Goal: Task Accomplishment & Management: Use online tool/utility

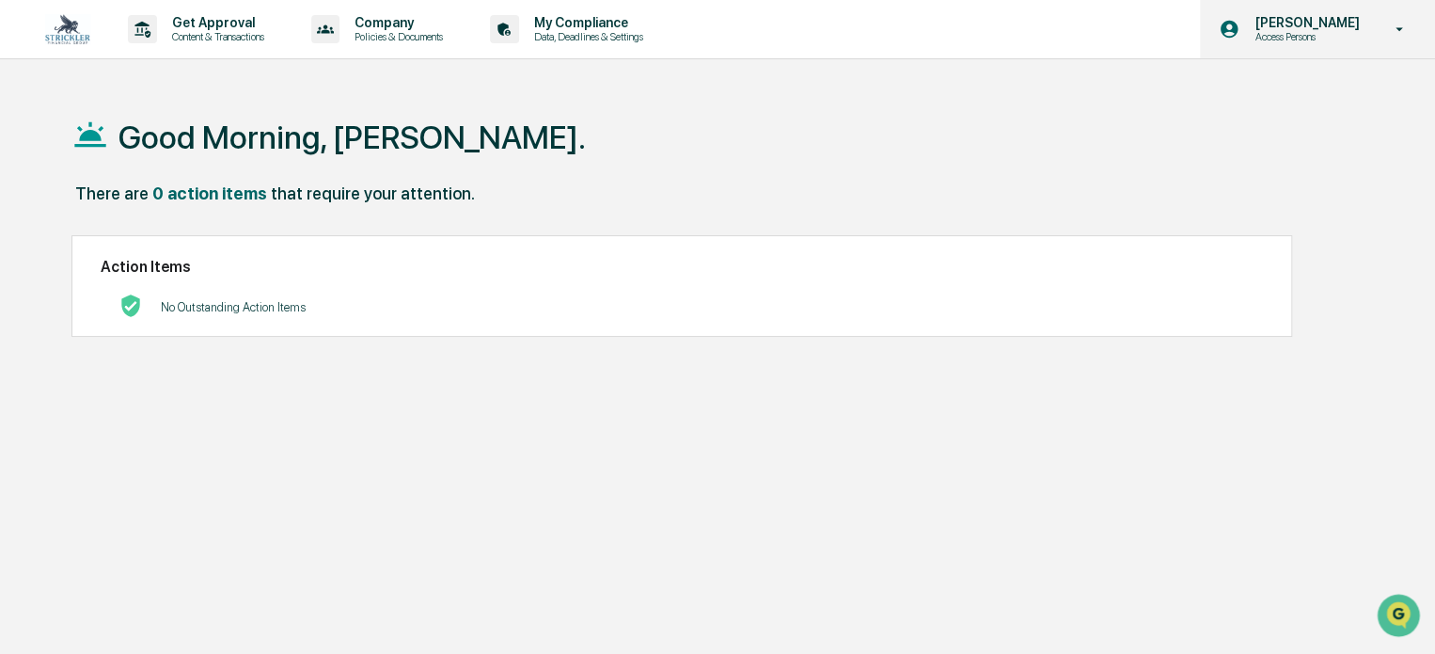
click at [1320, 12] on div "[PERSON_NAME] Access Persons" at bounding box center [1317, 29] width 235 height 58
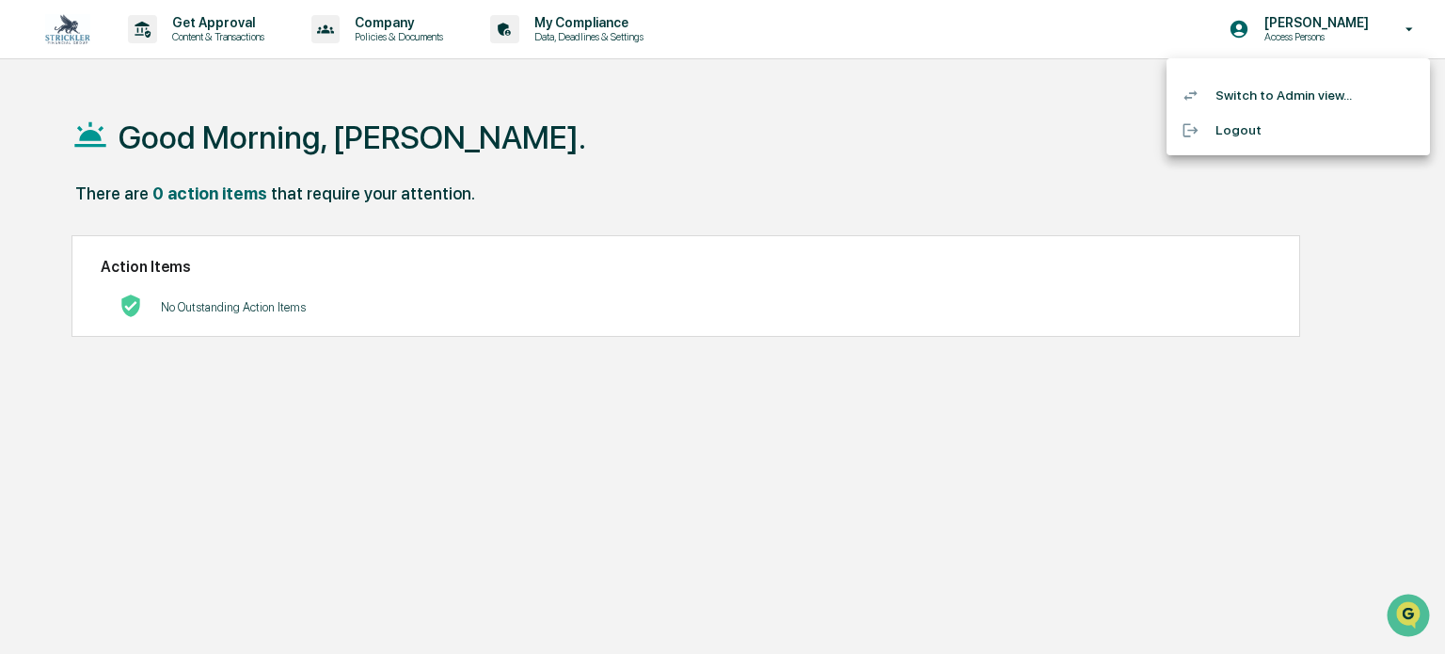
click at [1264, 107] on li "Switch to Admin view..." at bounding box center [1297, 95] width 263 height 35
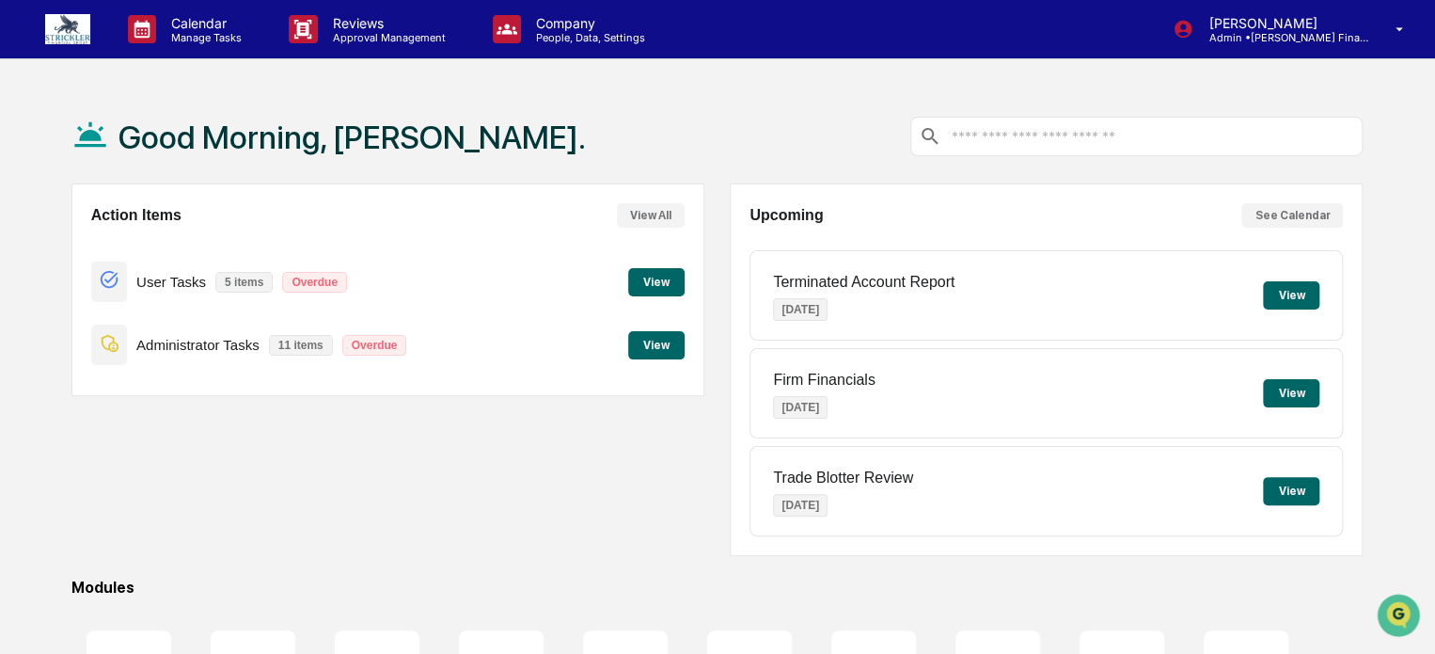
click at [645, 286] on button "View" at bounding box center [656, 282] width 56 height 28
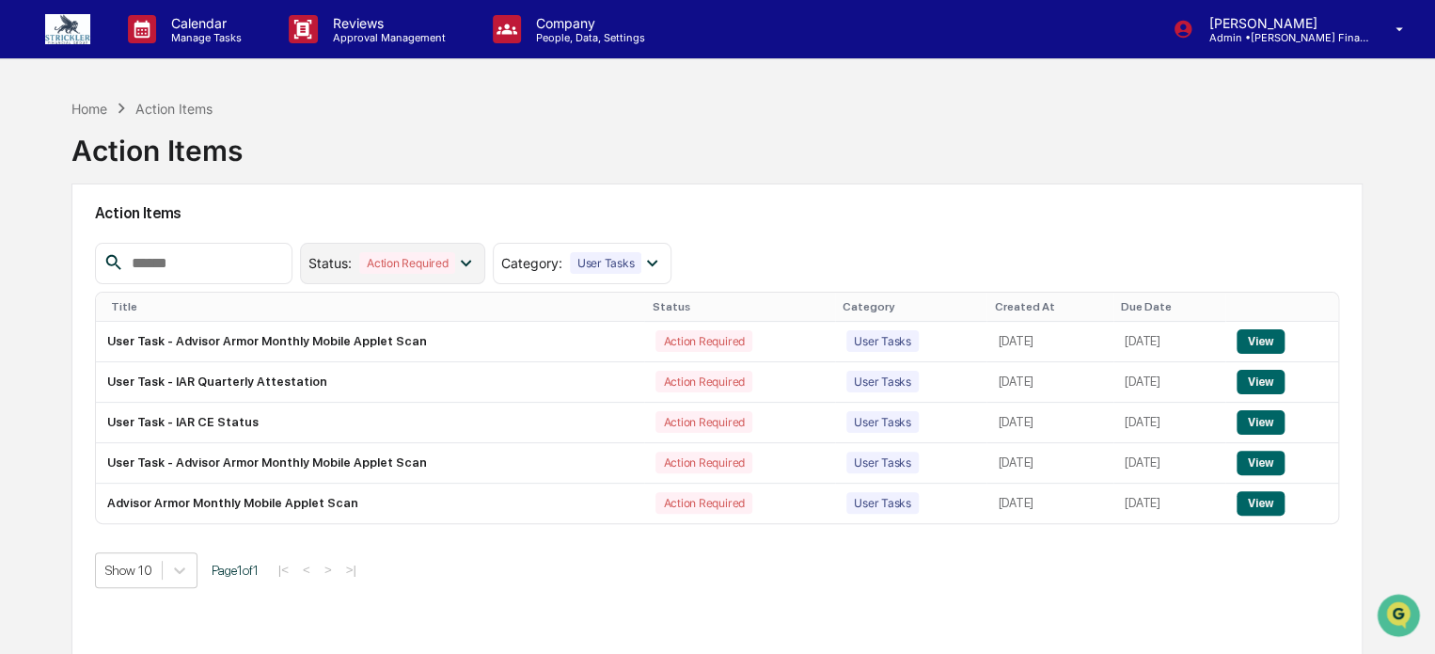
click at [476, 262] on icon at bounding box center [465, 262] width 21 height 21
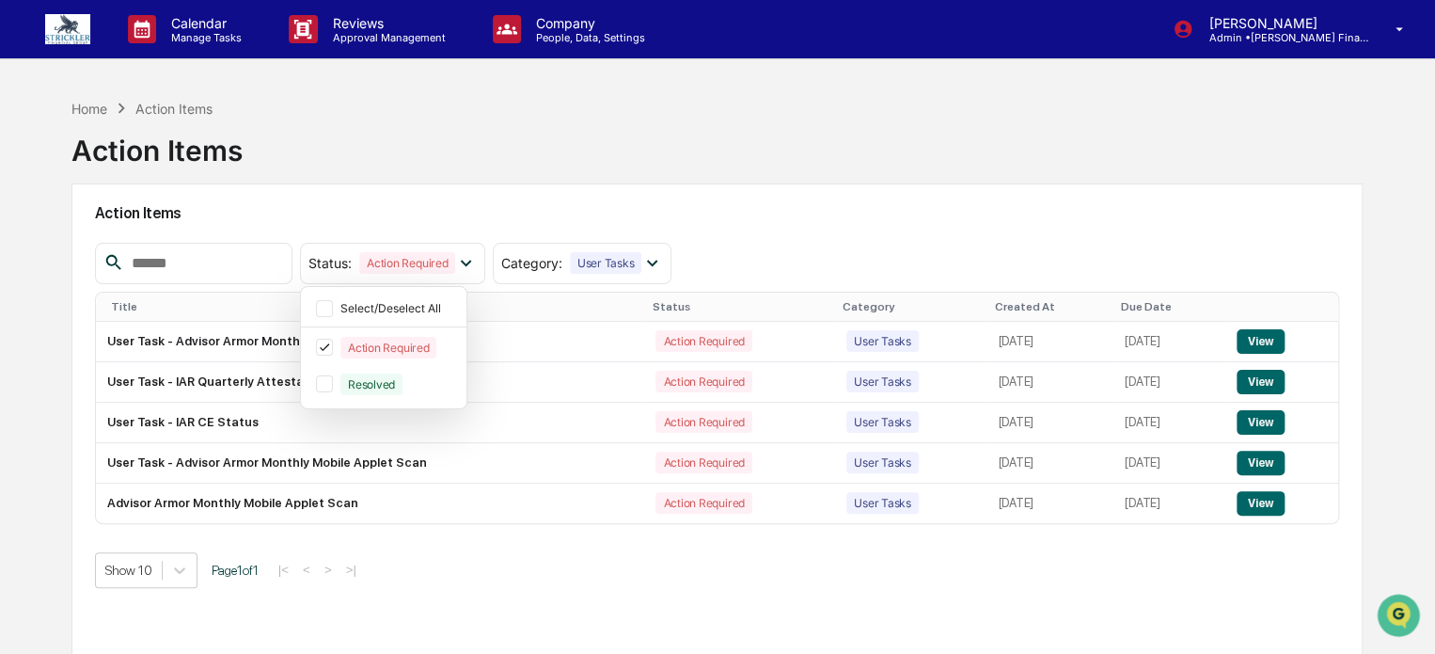
click at [530, 190] on div "Action Items Status : Action Required Select/Deselect All Action Required Resol…" at bounding box center [716, 434] width 1291 height 502
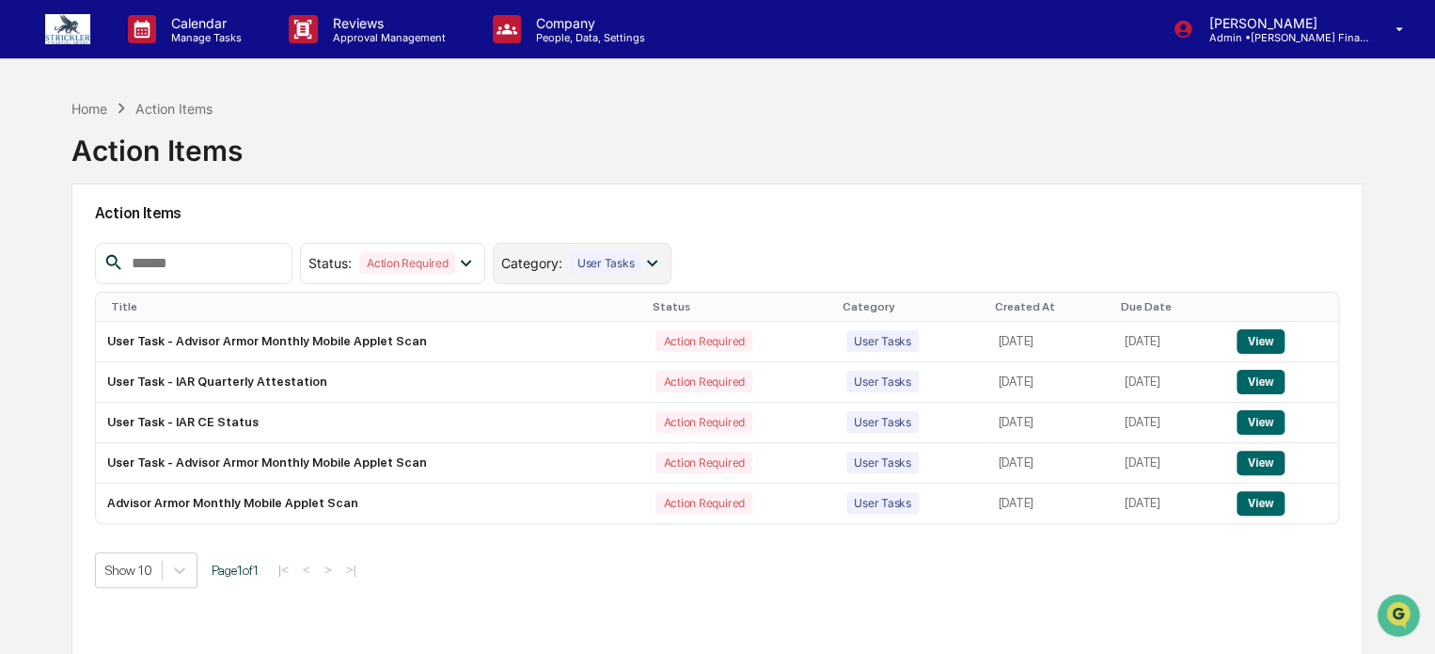
click at [662, 266] on icon at bounding box center [651, 262] width 21 height 21
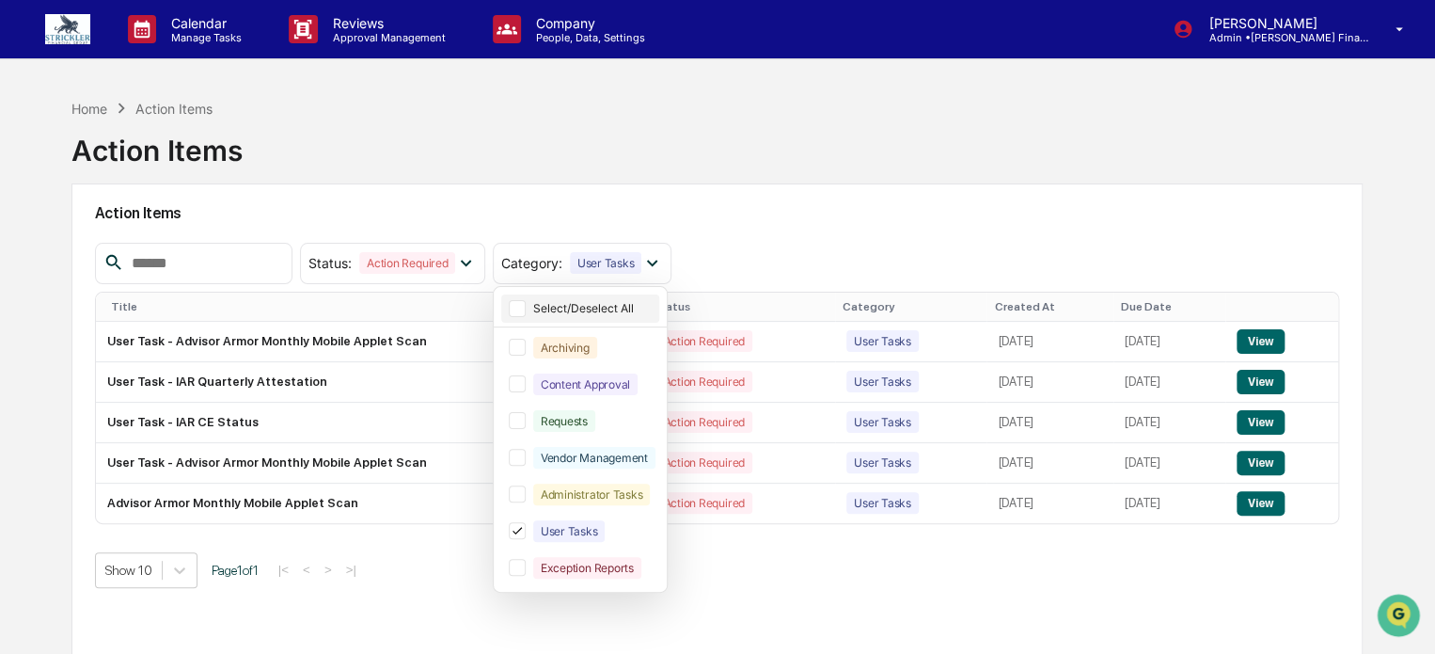
click at [526, 300] on div at bounding box center [517, 308] width 17 height 17
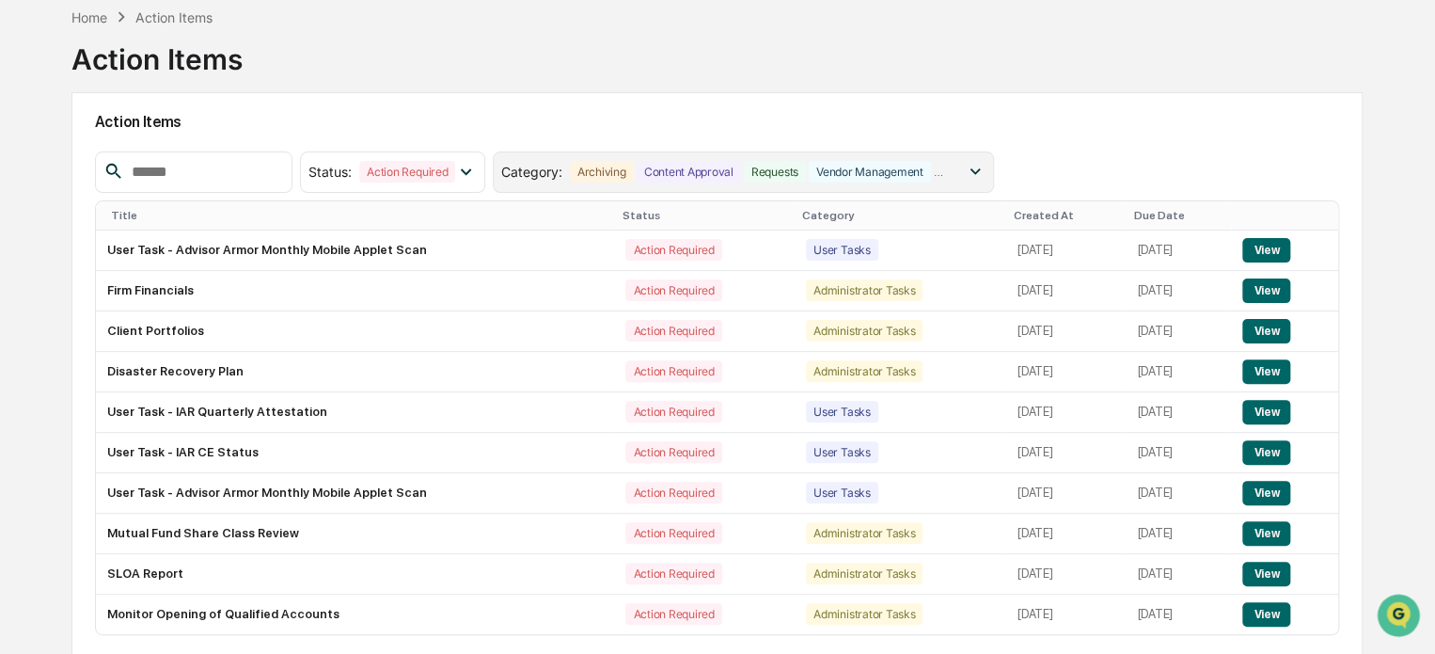
scroll to position [160, 0]
